Goal: Task Accomplishment & Management: Complete application form

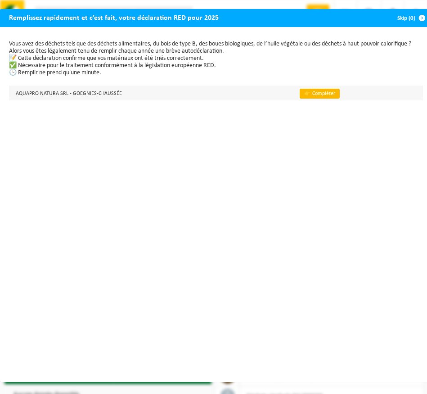
click at [323, 94] on link "👉 Compléter" at bounding box center [320, 94] width 40 height 10
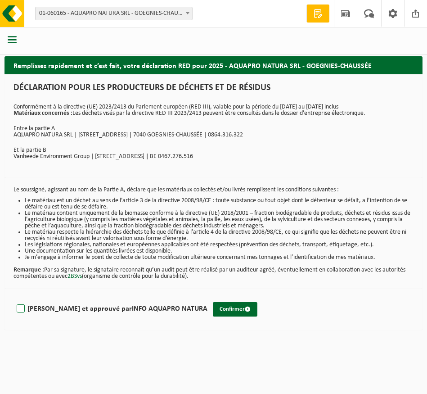
click at [20, 309] on label "Lu et approuvé par INFO AQUAPRO NATURA" at bounding box center [111, 309] width 193 height 14
click at [208, 298] on input "Lu et approuvé par INFO AQUAPRO NATURA" at bounding box center [208, 297] width 0 height 0
checkbox input "true"
click at [213, 310] on button "Confirmer" at bounding box center [235, 309] width 45 height 14
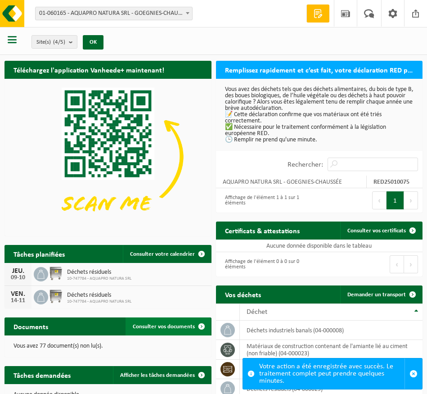
click at [174, 325] on span "Consulter vos documents" at bounding box center [164, 327] width 62 height 6
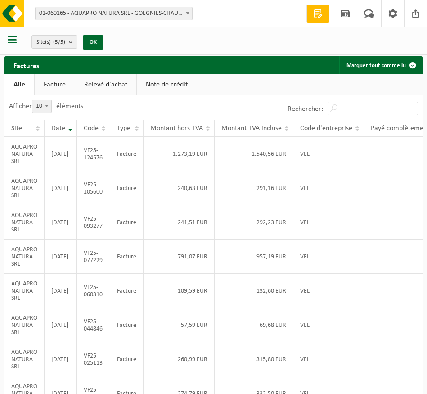
click at [14, 37] on span "button" at bounding box center [12, 39] width 9 height 9
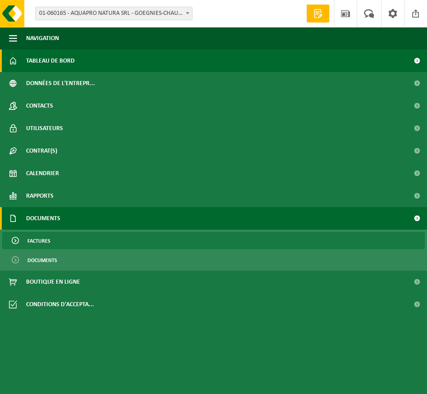
click at [89, 62] on link "Tableau de bord" at bounding box center [213, 61] width 427 height 23
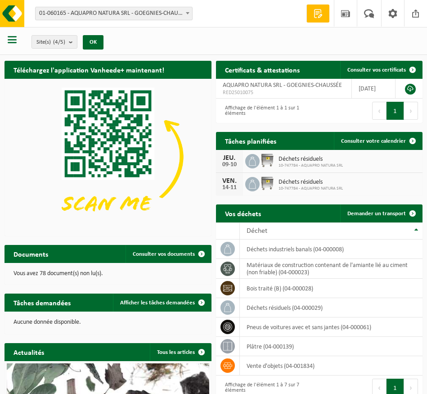
click at [10, 42] on span "button" at bounding box center [12, 39] width 9 height 9
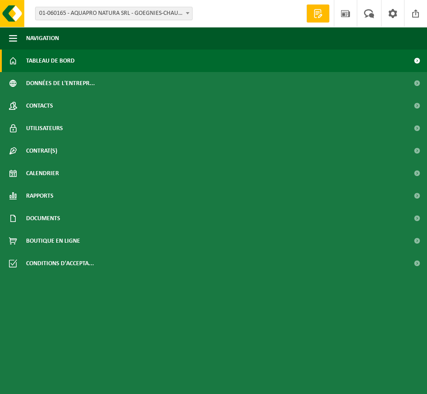
click at [84, 65] on link "Tableau de bord" at bounding box center [213, 61] width 427 height 23
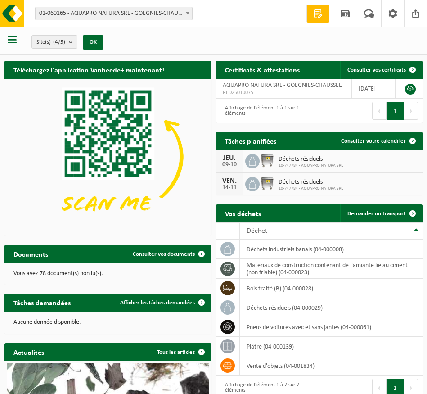
click at [11, 42] on span "button" at bounding box center [12, 39] width 9 height 9
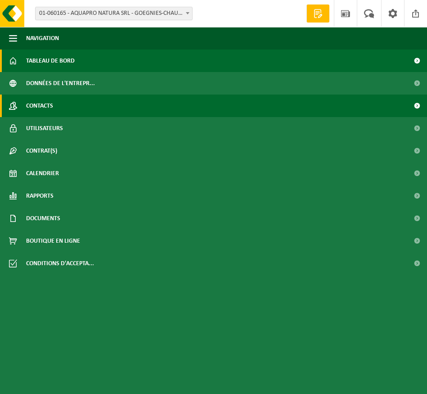
scroll to position [29, 0]
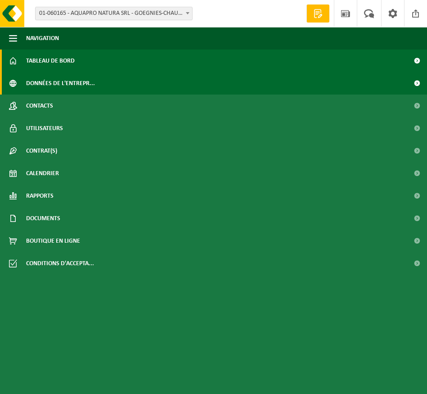
click at [93, 85] on span "Données de l'entrepr..." at bounding box center [60, 83] width 69 height 23
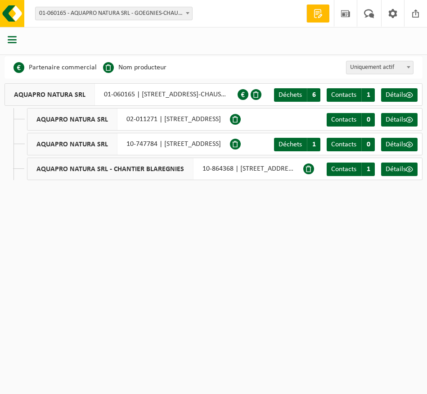
click at [15, 40] on span "button" at bounding box center [12, 39] width 9 height 9
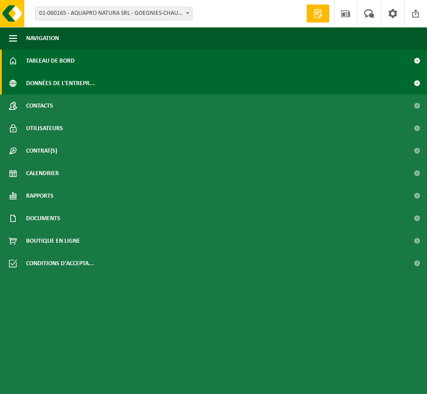
click at [62, 64] on span "Tableau de bord" at bounding box center [50, 61] width 49 height 23
